Goal: Navigation & Orientation: Find specific page/section

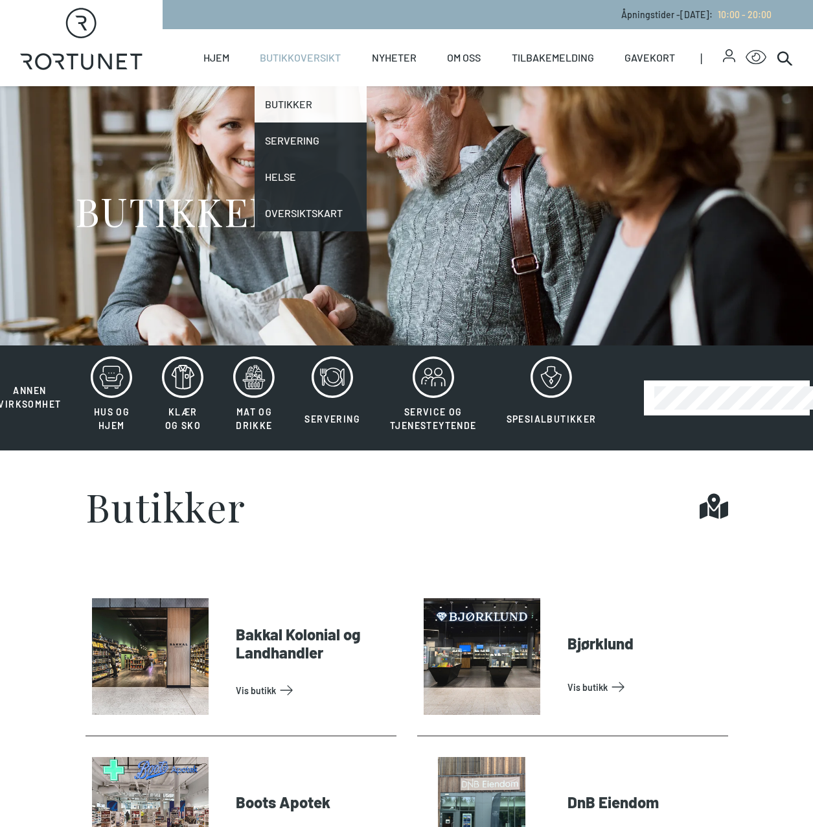
click at [303, 103] on link "Butikker" at bounding box center [310, 104] width 111 height 36
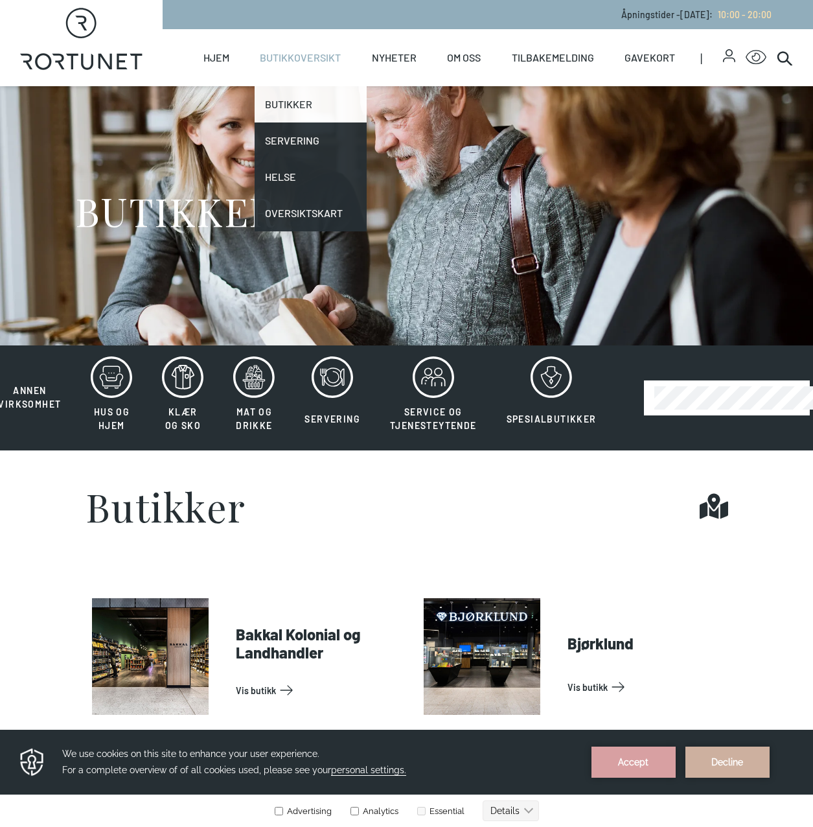
click at [288, 106] on link "Butikker" at bounding box center [310, 104] width 111 height 36
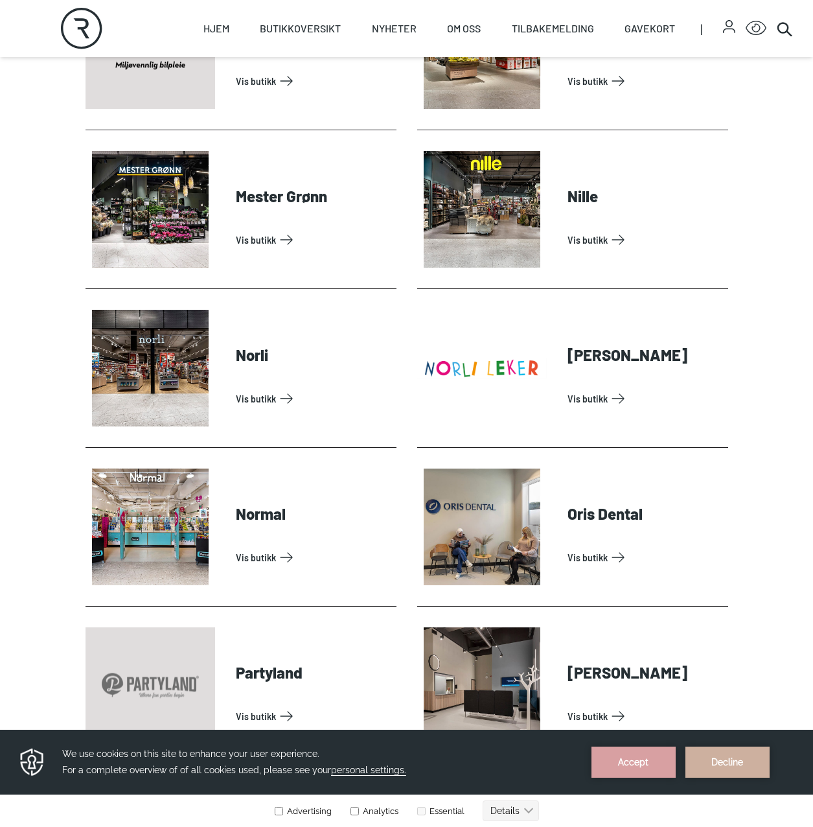
scroll to position [2398, 0]
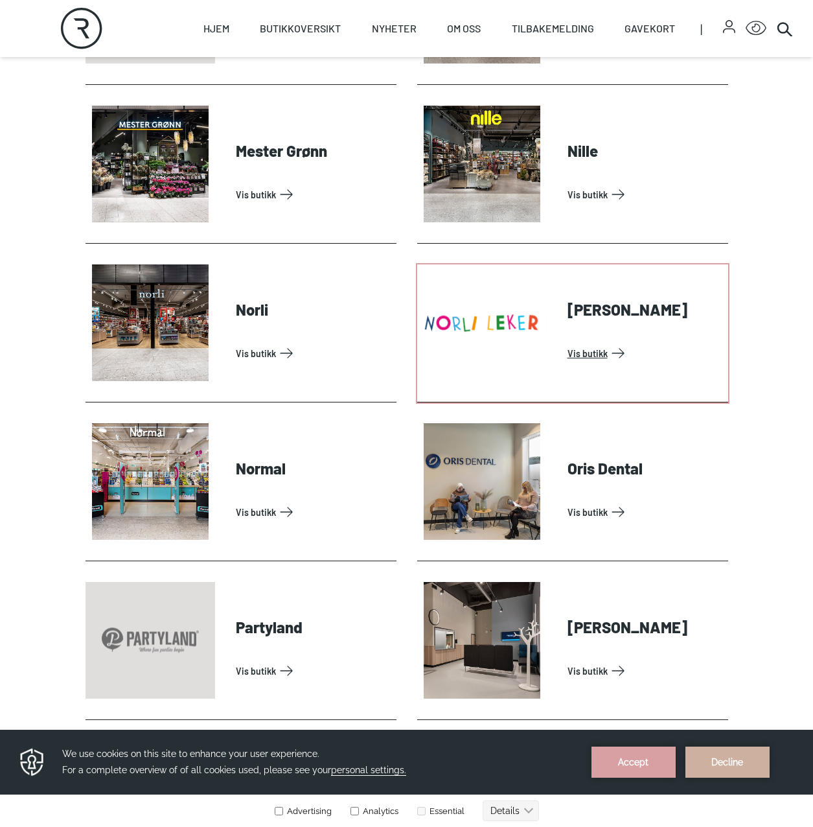
click at [599, 353] on link "Vis butikk" at bounding box center [646, 353] width 156 height 21
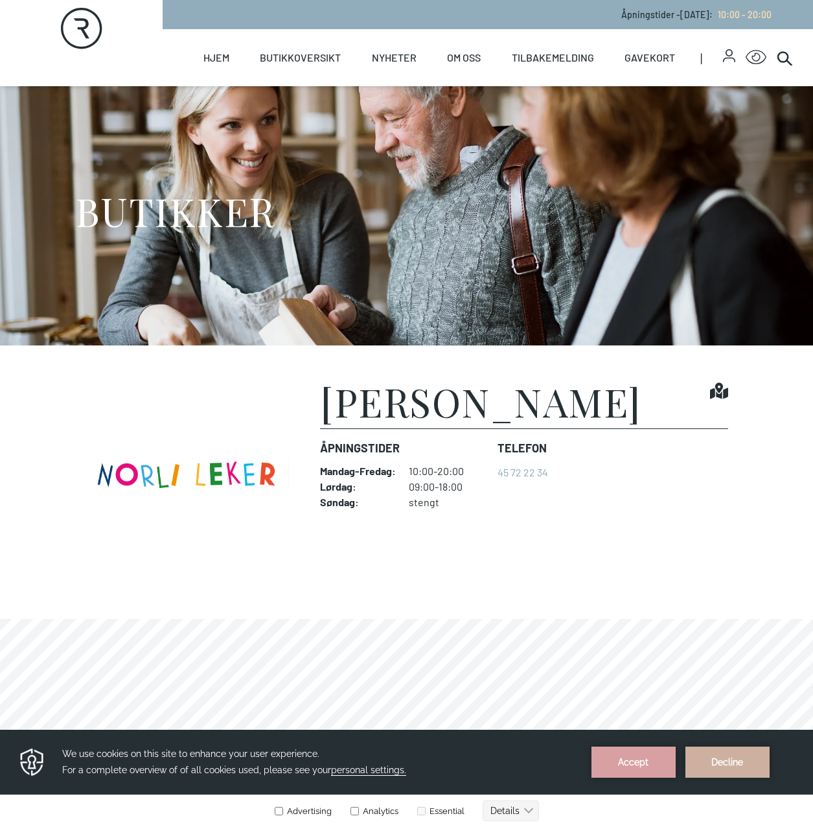
scroll to position [194, 0]
